Goal: Task Accomplishment & Management: Manage account settings

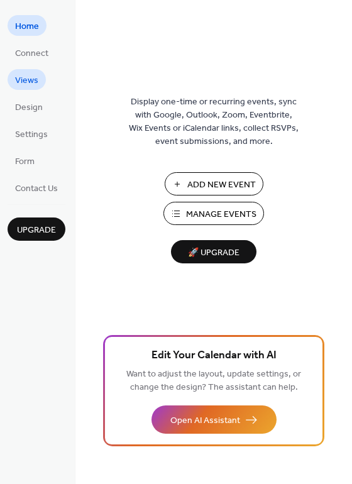
click at [26, 82] on span "Views" at bounding box center [26, 80] width 23 height 13
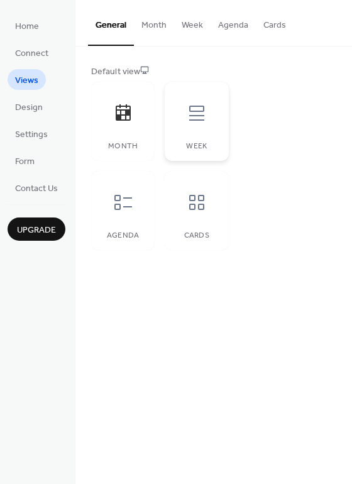
click at [196, 114] on icon at bounding box center [197, 113] width 20 height 20
click at [130, 193] on icon at bounding box center [123, 202] width 20 height 20
click at [211, 212] on div at bounding box center [197, 202] width 38 height 38
click at [154, 23] on button "Month" at bounding box center [154, 22] width 40 height 45
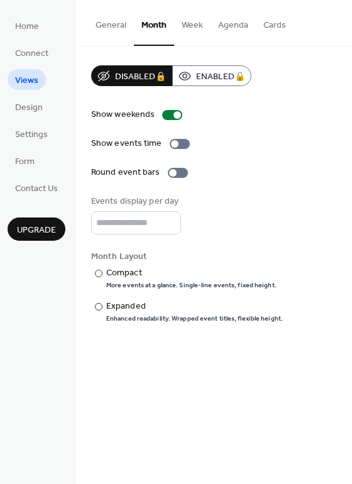
click at [192, 23] on button "Week" at bounding box center [192, 22] width 36 height 45
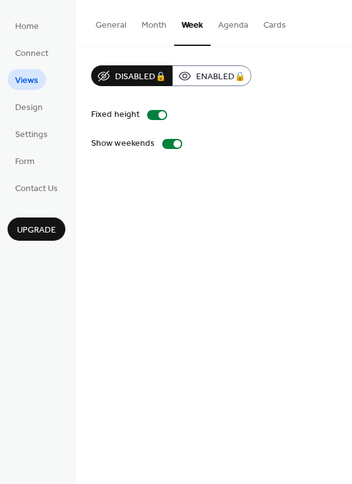
click at [228, 23] on button "Agenda" at bounding box center [232, 22] width 45 height 45
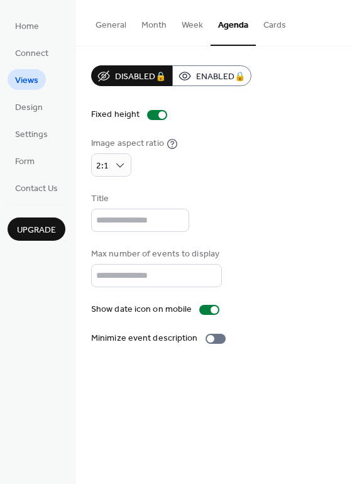
click at [263, 24] on button "Cards" at bounding box center [275, 22] width 38 height 45
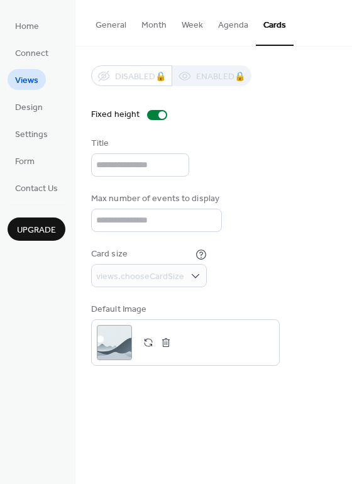
click at [109, 24] on button "General" at bounding box center [111, 22] width 46 height 45
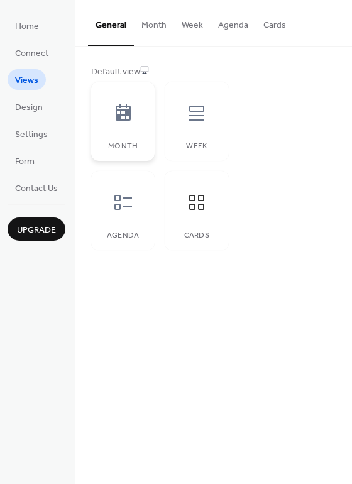
click at [121, 118] on icon at bounding box center [123, 112] width 15 height 16
